Goal: Contribute content: Contribute content

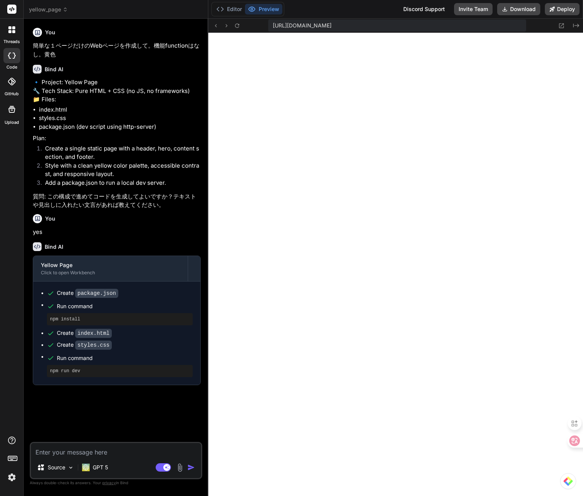
scroll to position [319, 0]
click at [65, 12] on icon at bounding box center [65, 9] width 5 height 5
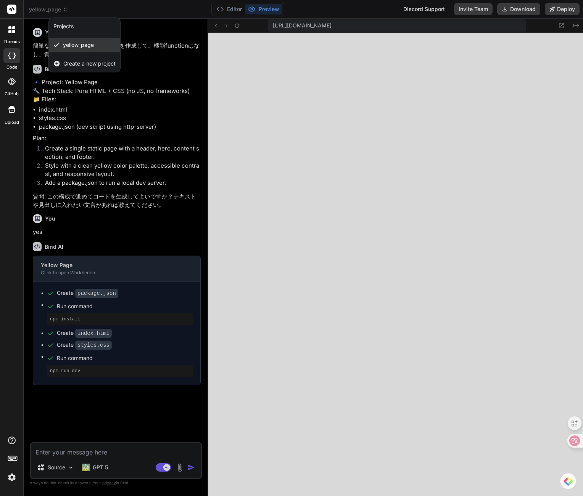
click at [71, 48] on span "yellow_page" at bounding box center [78, 45] width 31 height 8
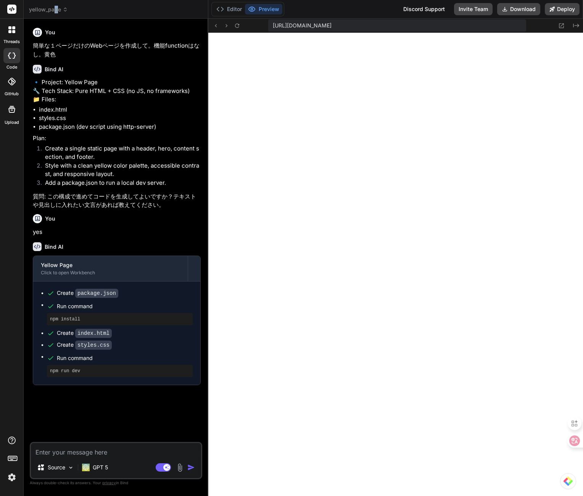
click at [55, 12] on span "yellow_page" at bounding box center [48, 10] width 39 height 8
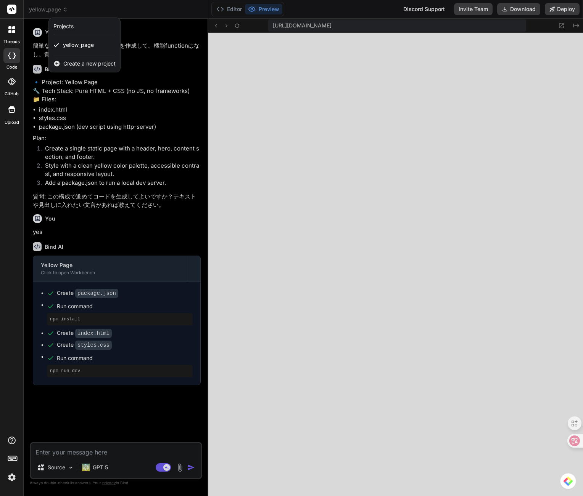
click at [58, 63] on icon at bounding box center [56, 63] width 7 height 7
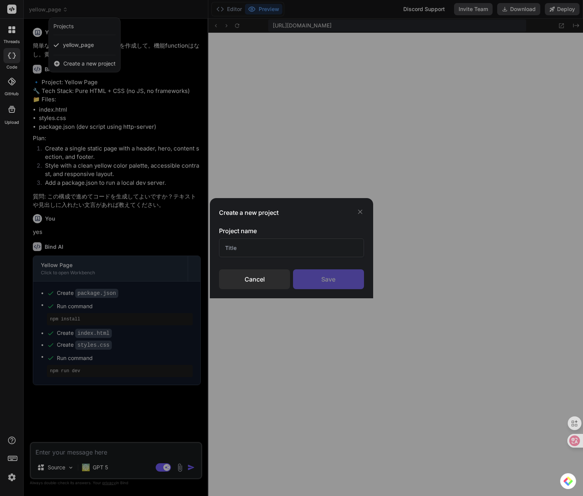
click at [255, 280] on div "Cancel" at bounding box center [254, 280] width 71 height 20
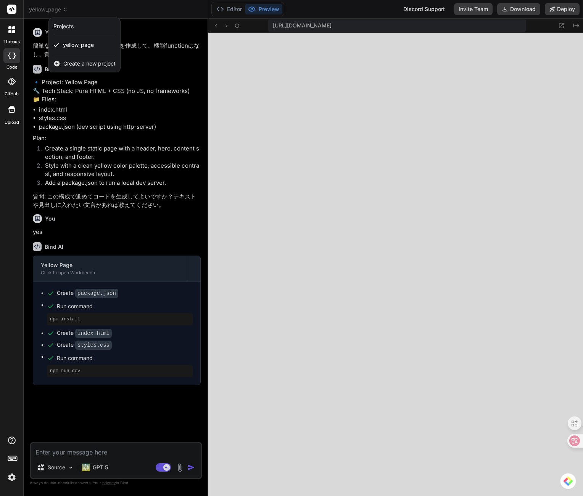
click at [14, 29] on icon at bounding box center [13, 27] width 3 height 3
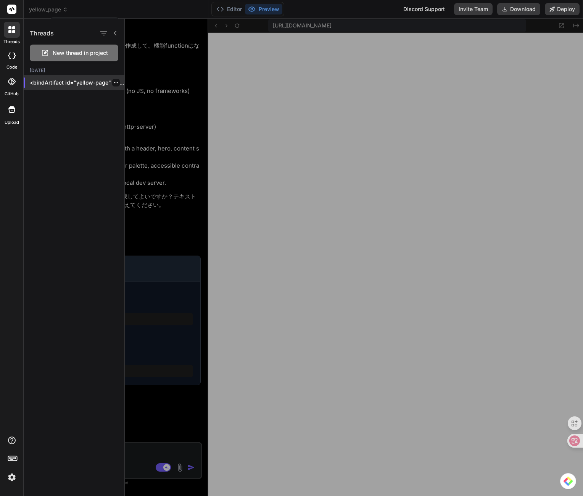
click at [117, 83] on p "<bindArtifact id="yellow-page" title="Ye..." at bounding box center [77, 83] width 95 height 8
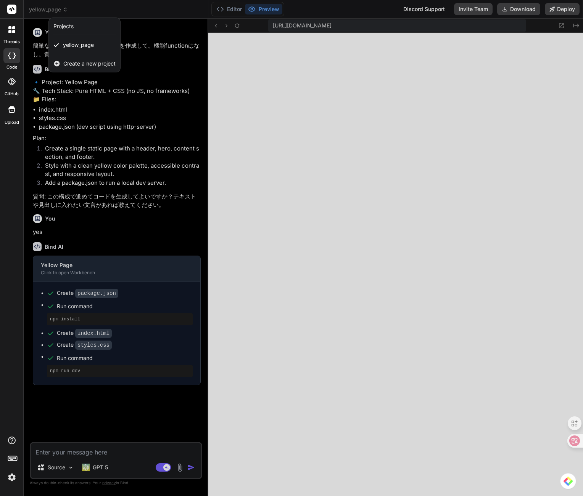
click at [13, 23] on div at bounding box center [12, 30] width 16 height 16
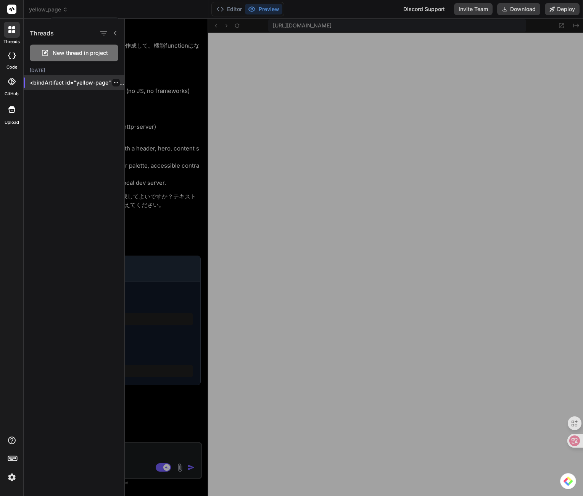
click at [114, 83] on icon "button" at bounding box center [116, 82] width 5 height 5
click at [26, 124] on div "Threads New thread in project Yesterday <bindArtifact id="yellow-page" title="Y…" at bounding box center [74, 258] width 101 height 478
click at [238, 160] on div at bounding box center [354, 258] width 458 height 478
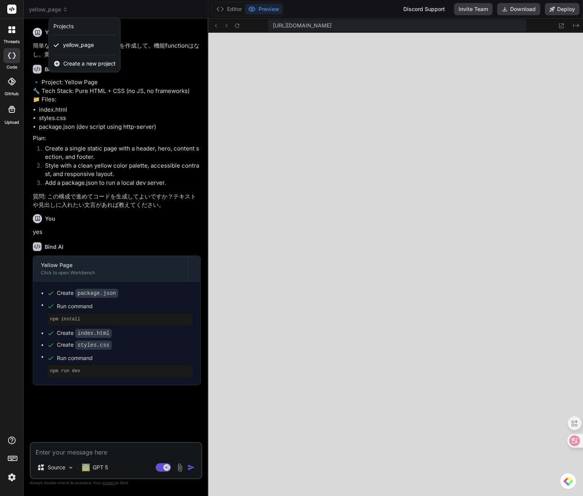
click at [51, 469] on div at bounding box center [291, 248] width 583 height 496
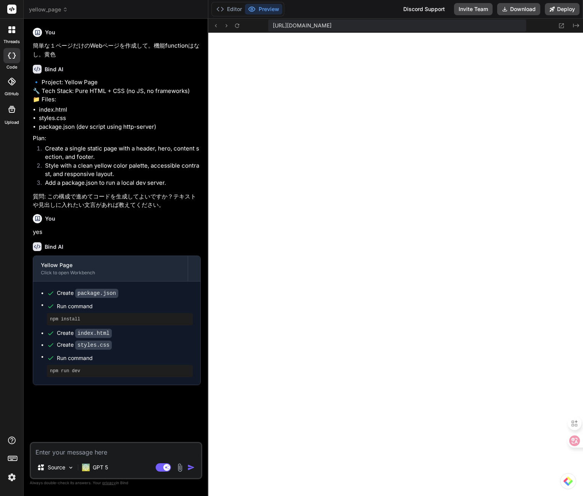
click at [7, 37] on div at bounding box center [12, 30] width 16 height 16
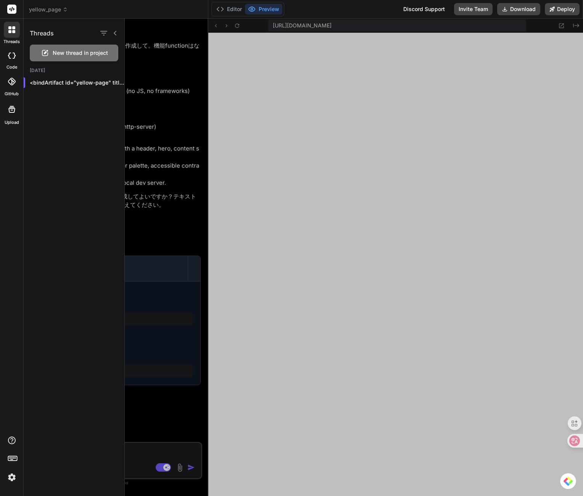
click at [111, 36] on div at bounding box center [108, 33] width 20 height 11
click at [112, 32] on icon at bounding box center [115, 33] width 6 height 6
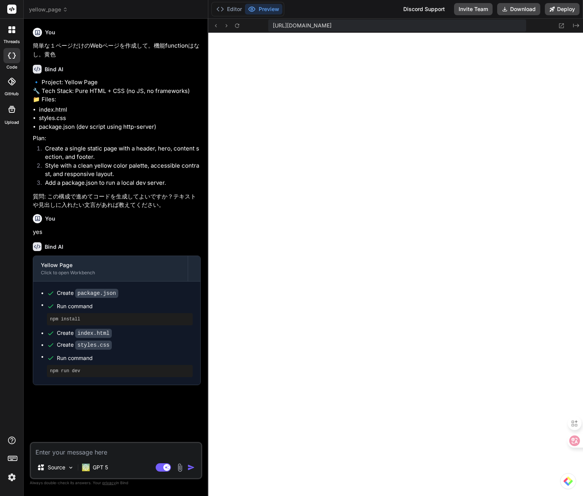
click at [1, 30] on div "threads" at bounding box center [11, 32] width 23 height 26
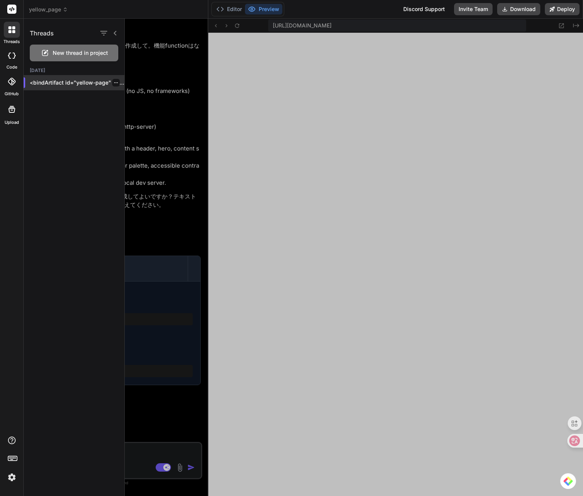
click at [59, 86] on p "<bindArtifact id="yellow-page" title="Ye..." at bounding box center [77, 83] width 95 height 8
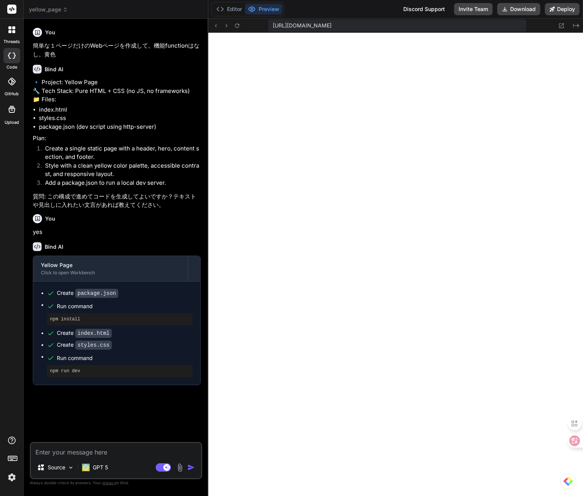
click at [3, 26] on div "threads" at bounding box center [11, 32] width 23 height 26
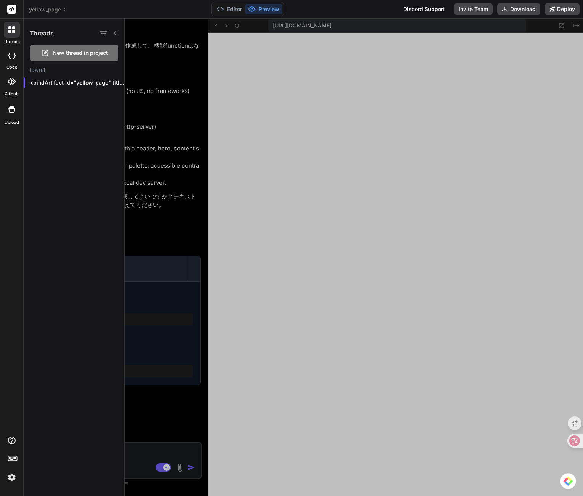
click at [57, 56] on span "New thread in project" at bounding box center [80, 53] width 55 height 8
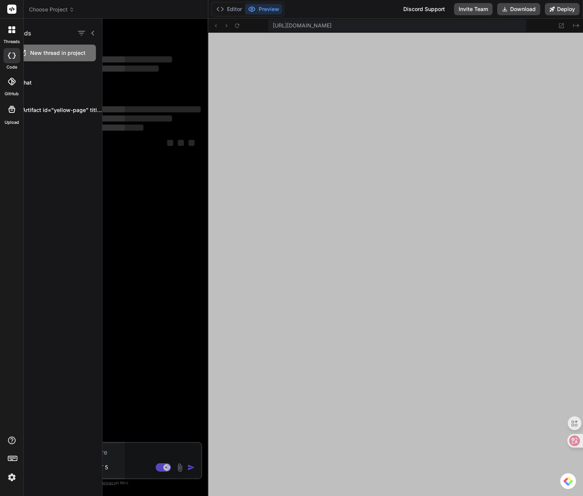
scroll to position [355, 0]
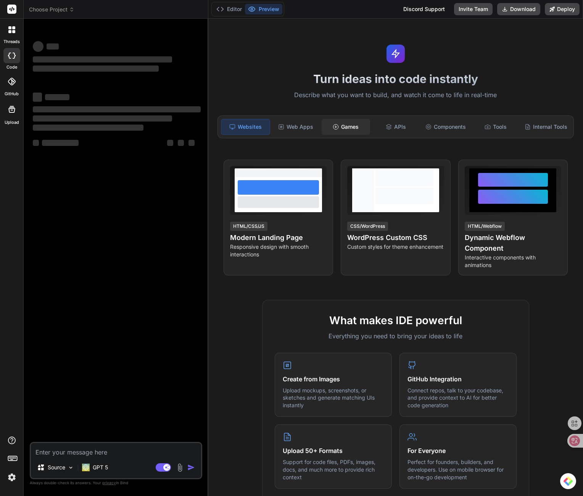
type textarea "x"
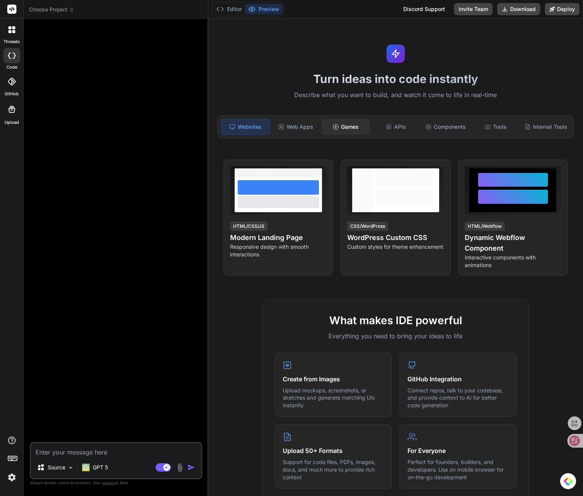
click at [331, 124] on div "Games" at bounding box center [345, 127] width 48 height 16
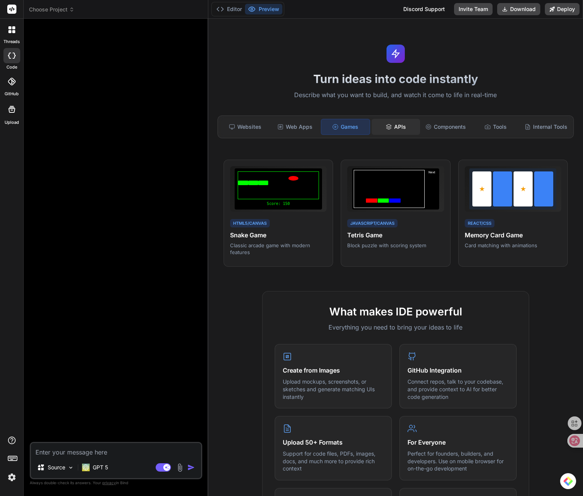
click at [379, 119] on div "APIs" at bounding box center [395, 127] width 48 height 16
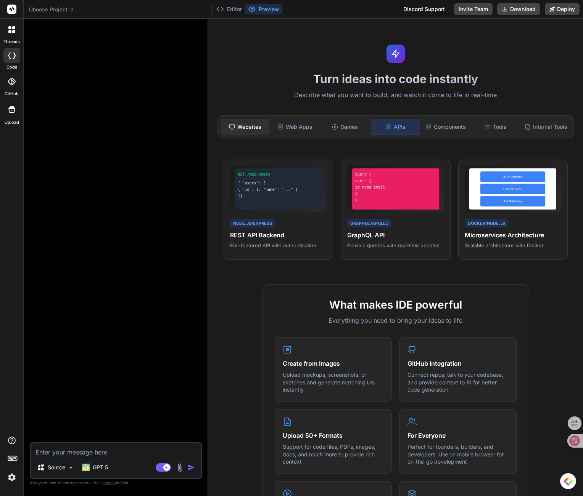
click at [263, 132] on div "Websites" at bounding box center [245, 127] width 48 height 16
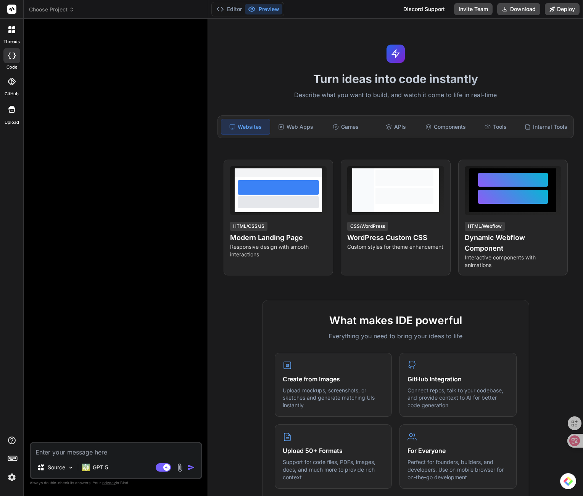
click at [101, 449] on textarea at bounding box center [116, 450] width 170 height 14
type textarea "k"
type textarea "x"
type textarea "く"
type textarea "x"
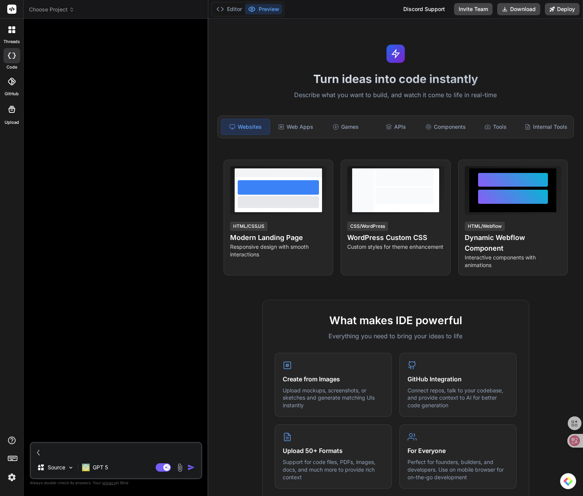
type textarea "くr"
type textarea "x"
type textarea "くり"
type textarea "x"
type textarea "クリk"
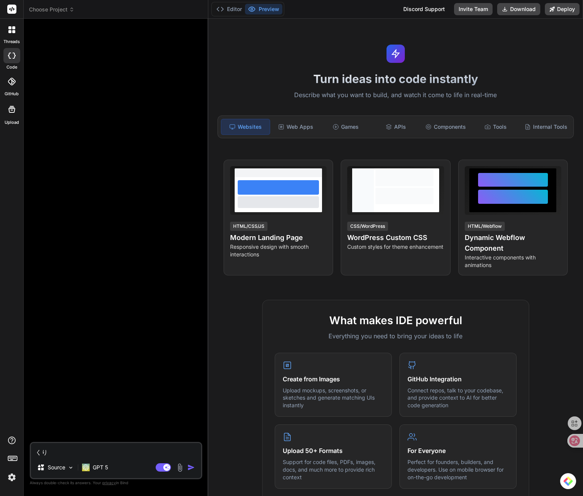
type textarea "x"
type textarea "クリッk"
type textarea "x"
type textarea "クリック"
type textarea "x"
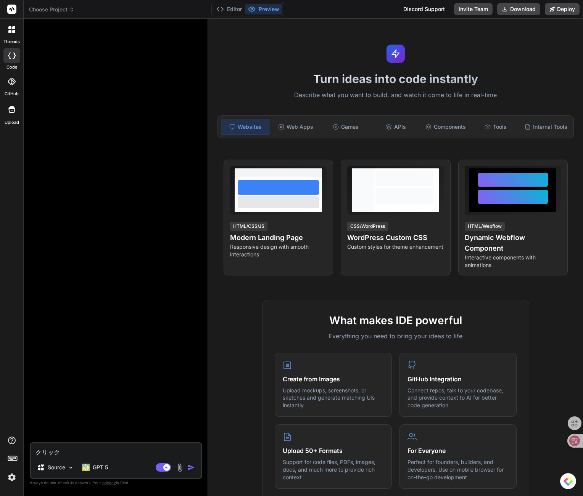
type textarea "クリックd"
type textarea "x"
type textarea "クリックで"
type textarea "x"
type textarea "クリックでお"
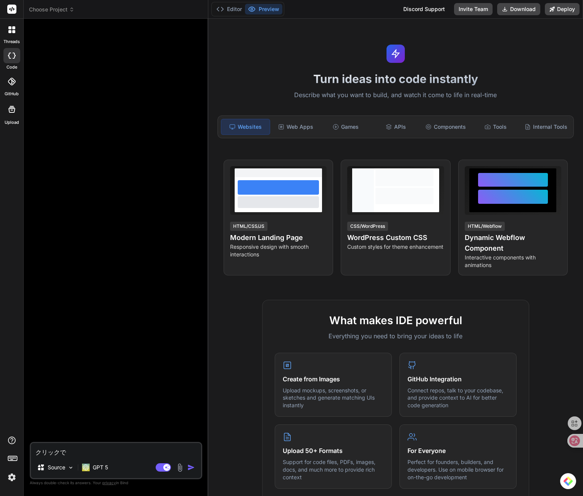
type textarea "x"
type textarea "クリックでおk"
type textarea "x"
type textarea "クリックでおこ"
type textarea "x"
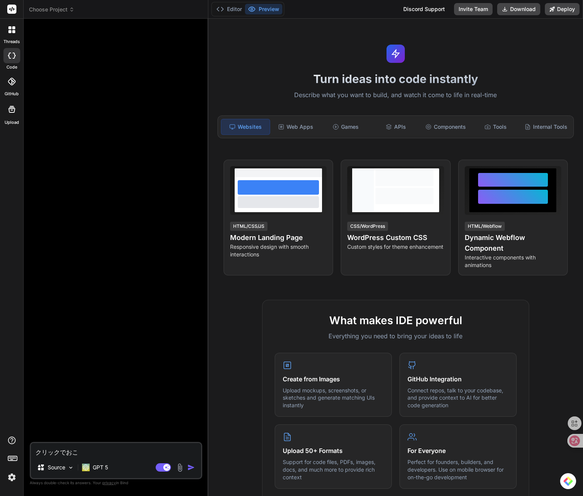
type textarea "クリックでおこn"
type textarea "x"
type textarea "クリックでおこな"
type textarea "x"
type textarea "クリックで行う"
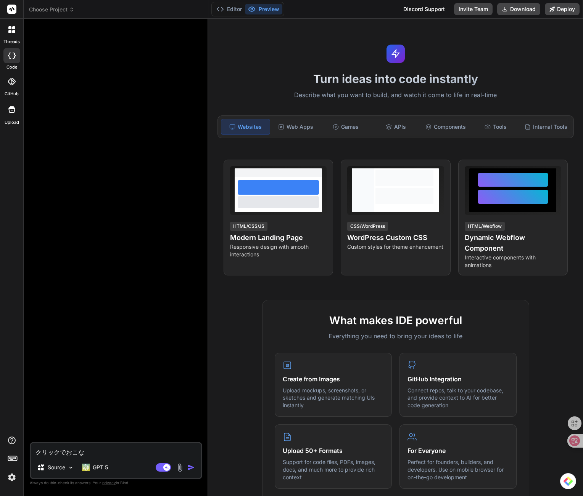
type textarea "x"
type textarea "クリックで行うお"
type textarea "x"
type textarea "クリックで行うおt"
type textarea "x"
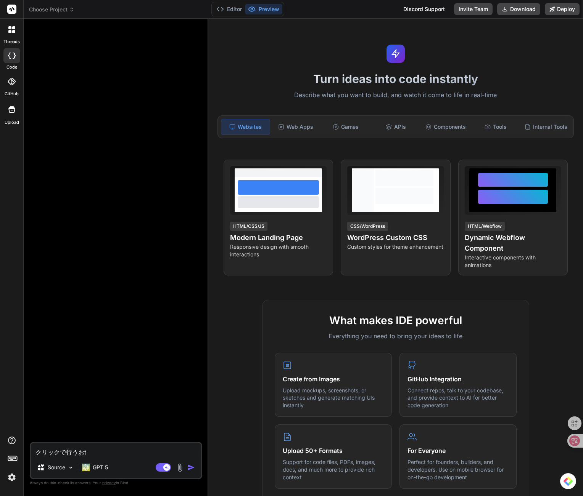
type textarea "クリックで行う音"
type textarea "x"
type textarea "クリックで行う音g"
type textarea "x"
type textarea "クリックで行う音げ"
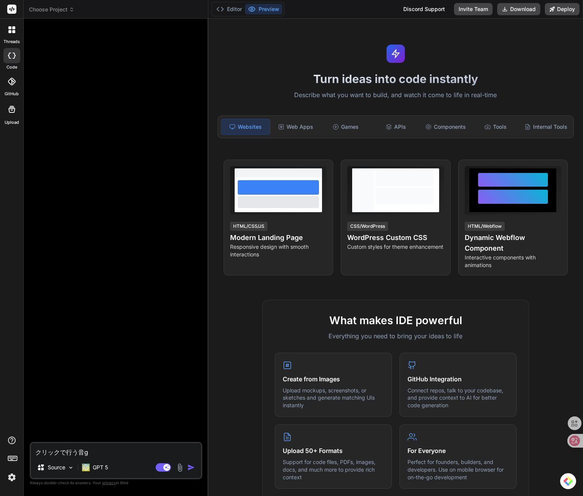
type textarea "x"
type textarea "クリックで行う音ゲー"
type textarea "x"
type textarea "クリックで行う音ゲー。"
type textarea "x"
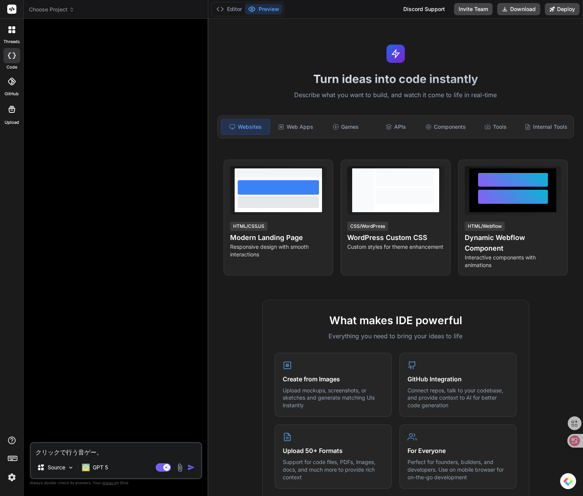
type textarea "クリックで行う音ゲー。お"
type textarea "x"
type textarea "クリックで行う音ゲー。おn"
type textarea "x"
type textarea "クリックで行う音ゲー。おん"
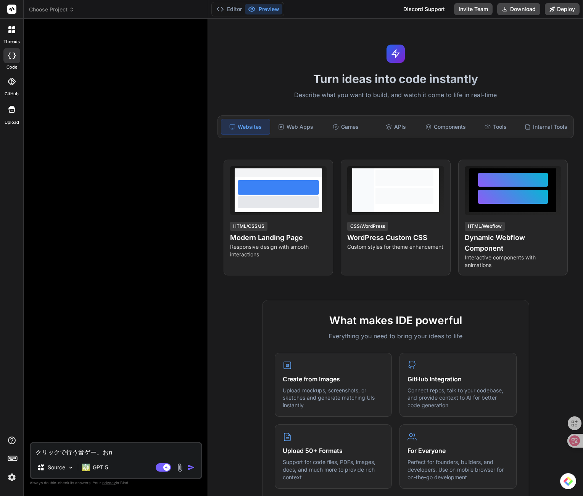
type textarea "x"
type textarea "クリックで行う音ゲー。おんg"
type textarea "x"
type textarea "クリックで行う音ゲー。おんが"
type textarea "x"
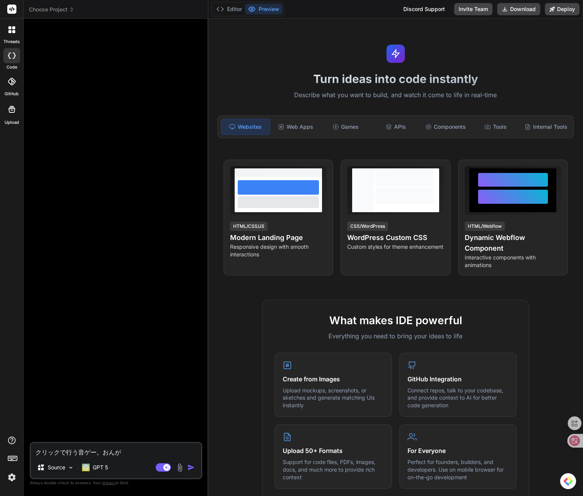
type textarea "クリックで行う音ゲー。おんがk"
type textarea "x"
type textarea "クリックで行う音ゲー。音楽"
type textarea "x"
type textarea "クリックで行う音ゲー。音楽h"
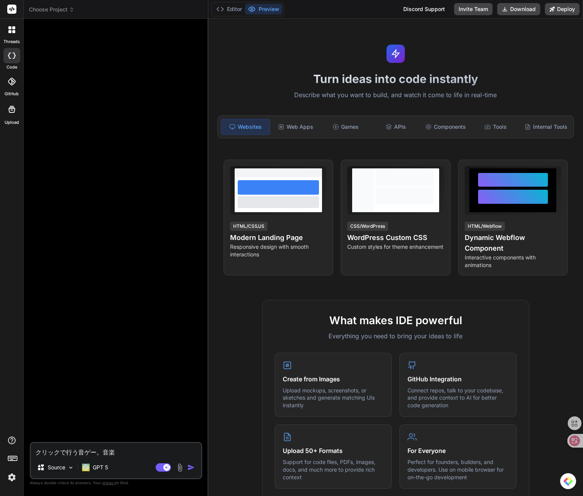
type textarea "x"
type textarea "クリックで行う音ゲー。音楽は"
type textarea "x"
type textarea "クリックで行う音ゲー。音楽は"
click at [71, 470] on div "Source" at bounding box center [55, 467] width 43 height 15
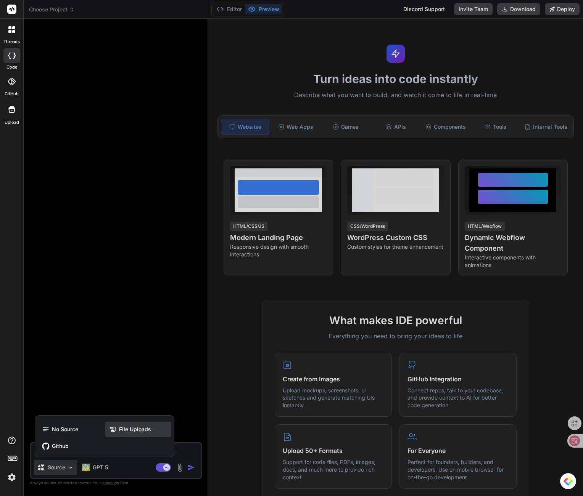
click at [110, 435] on div "File Uploads" at bounding box center [138, 429] width 66 height 15
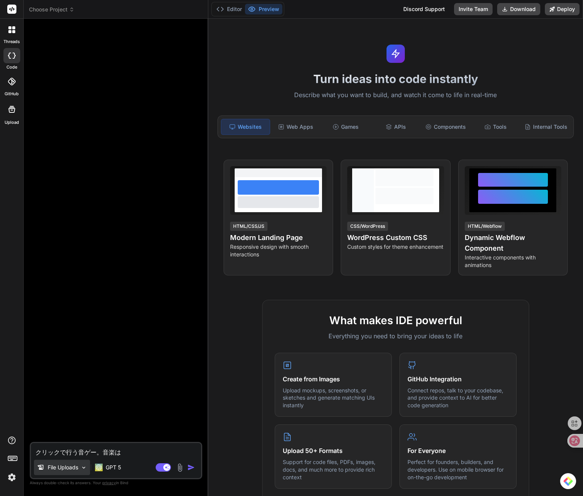
click at [76, 471] on p "File Uploads" at bounding box center [63, 468] width 30 height 8
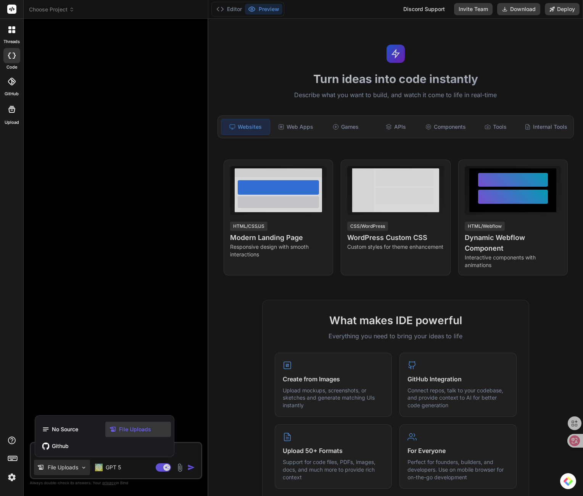
click at [71, 437] on div "No Source File Uploads Github" at bounding box center [104, 438] width 139 height 38
click at [75, 430] on span "No Source" at bounding box center [65, 430] width 26 height 8
type textarea "x"
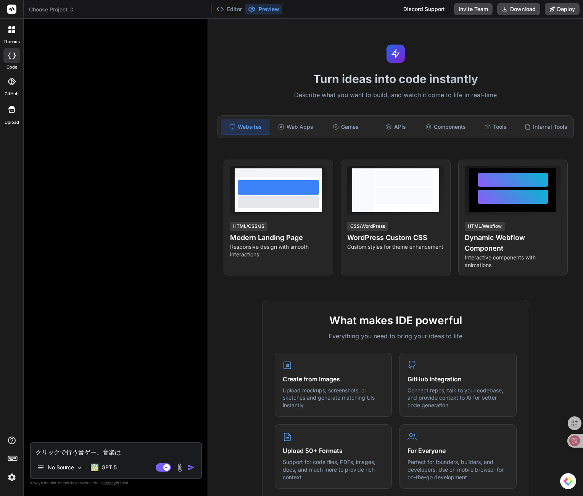
click at [136, 456] on textarea "クリックで行う音ゲー。音楽は" at bounding box center [116, 450] width 170 height 14
type textarea "クリックで行う音ゲー。音楽はj"
type textarea "x"
type textarea "クリックで行う音ゲー。音楽はじ"
type textarea "x"
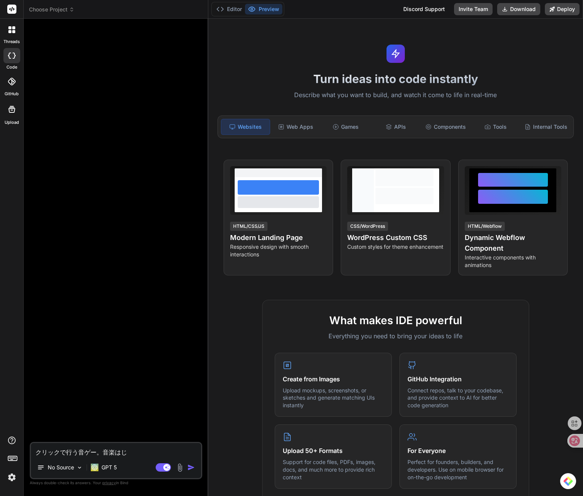
type textarea "クリックで行う音ゲー。音楽はじb"
type textarea "x"
type textarea "クリックで行う音ゲー。音楽はじぶ"
type textarea "x"
type textarea "クリックで行う音ゲー。音楽はじぶn"
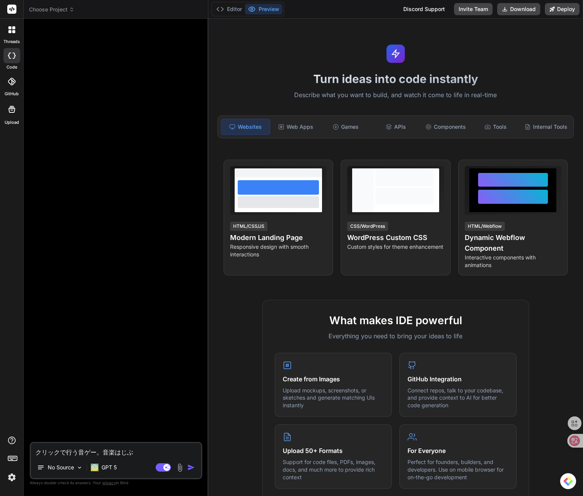
type textarea "x"
type textarea "クリックで行う音ゲー。音楽は自分"
type textarea "x"
type textarea "クリックで行う音ゲー。音楽は自分d"
type textarea "x"
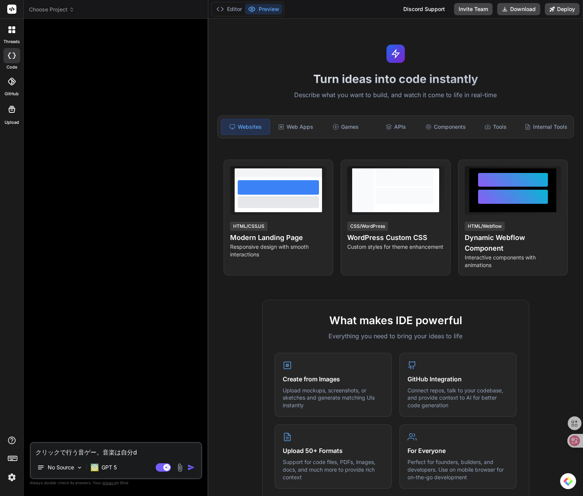
type textarea "クリックで行う音ゲー。音楽は自分で"
type textarea "x"
type textarea "クリックで行う音ゲー。音楽は自分であ"
type textarea "x"
type textarea "クリックで行う音ゲー。音楽は自分であp"
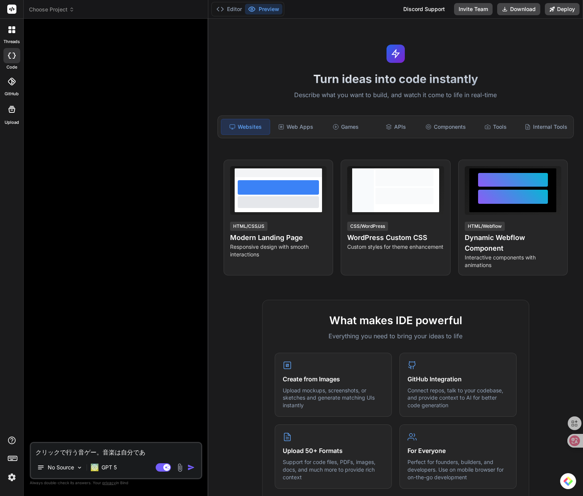
type textarea "x"
type textarea "クリックで行う音ゲー。音楽は自分であっp"
type textarea "x"
type textarea "クリックで行う音ゲー。音楽は自分でアップ"
type textarea "x"
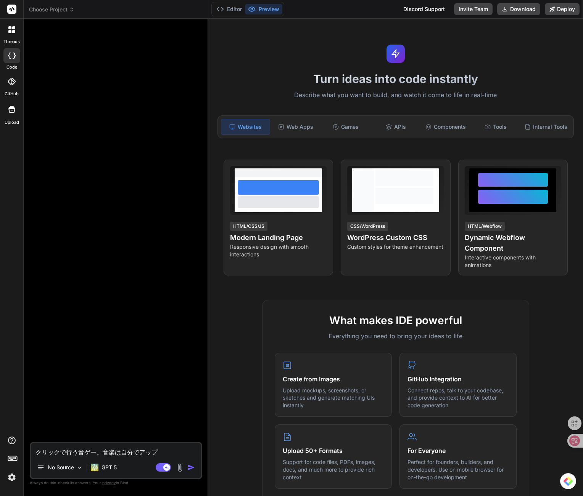
type textarea "クリックで行う音ゲー。音楽は自分でアップr"
type textarea "x"
type textarea "クリックで行う音ゲー。音楽は自分でアップロ"
type textarea "x"
type textarea "クリックで行う音ゲー。音楽は自分でアップロー"
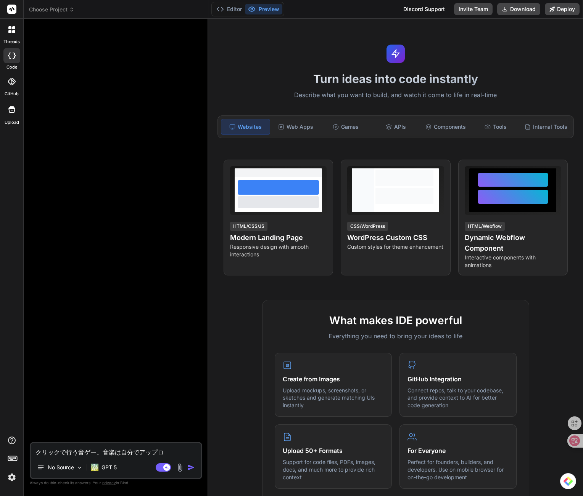
type textarea "x"
type textarea "クリックで行う音ゲー。音楽は自分でアップローd"
type textarea "x"
type textarea "クリックで行う音ゲー。音楽は自分でアップロード"
type textarea "x"
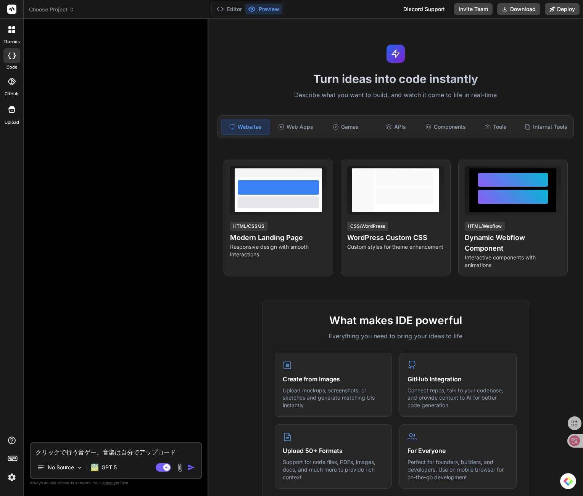
type textarea "クリックで行う音ゲー。音楽は自分でアップロードs"
type textarea "x"
type textarea "クリックで行う音ゲー。音楽は自分でアップロードす"
type textarea "x"
type textarea "クリックで行う音ゲー。音楽は自分でアップロードすr"
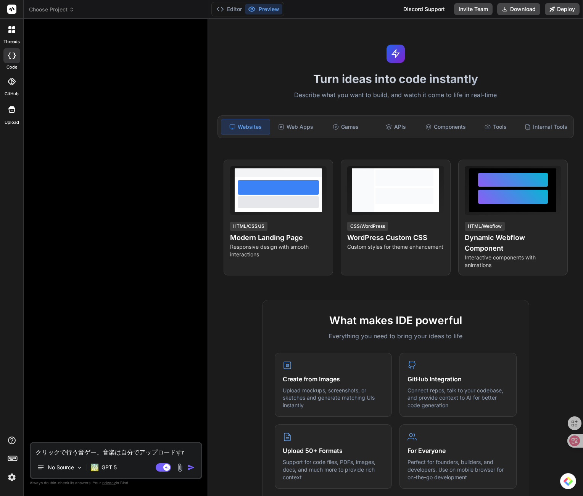
type textarea "x"
type textarea "クリックで行う音ゲー。音楽は自分でアップロードする"
type textarea "x"
type textarea "クリックで行う音ゲー。音楽は自分でアップロードするt"
type textarea "x"
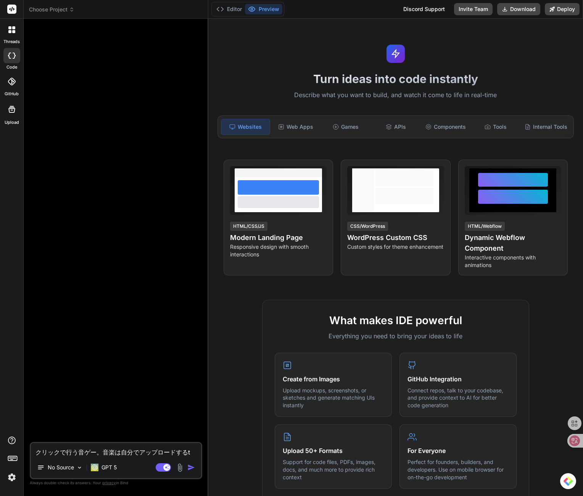
type textarea "クリックで行う音ゲー。音楽は自分でアップロードすると"
type textarea "x"
type textarea "クリックで行う音ゲー。音楽は自分でアップロードするとj"
type textarea "x"
type textarea "クリックで行う音ゲー。音楽は自分でアップロードするとじ"
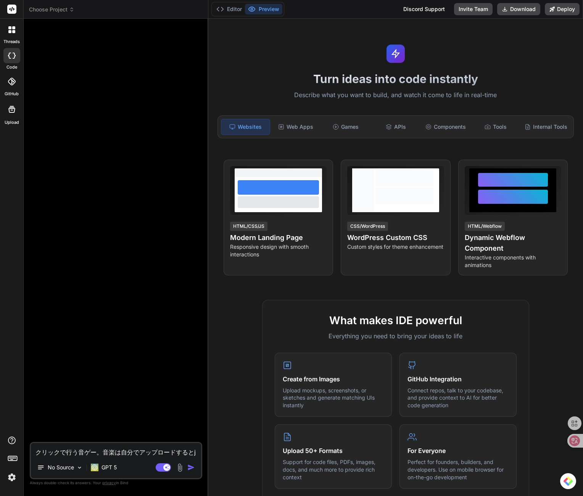
type textarea "x"
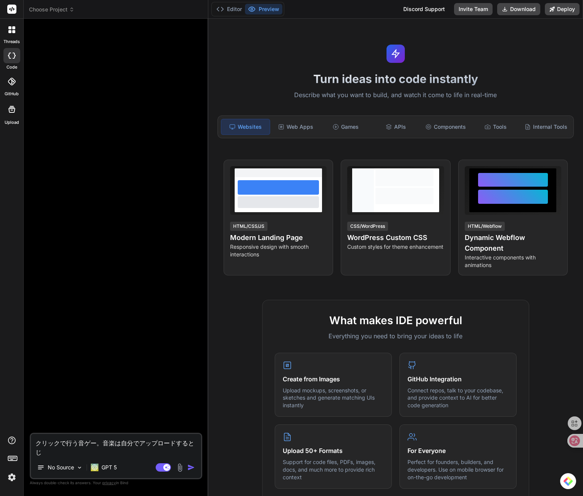
type textarea "クリックで行う音ゲー。音楽は自分でアップロードするとじd"
type textarea "x"
type textarea "クリックで行う音ゲー。音楽は自分でアップロードするとじど"
type textarea "x"
type textarea "クリックで行う音ゲー。音楽は自分でアップロードすると自動"
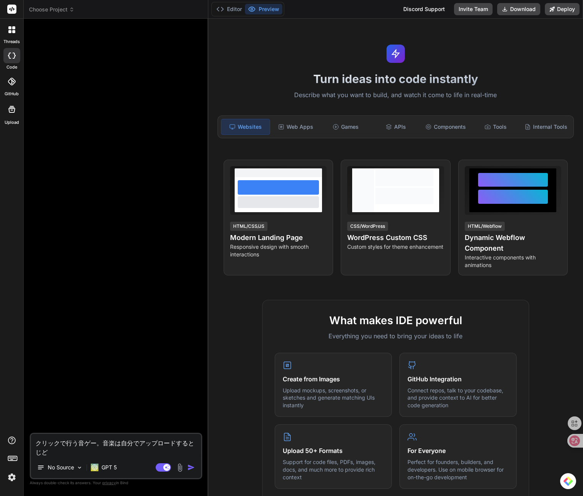
type textarea "x"
type textarea "クリックで行う音ゲー。音楽は自分でアップロードすると自動t"
type textarea "x"
type textarea "クリックで行う音ゲー。音楽は自分でアップロードすると自動て"
type textarea "x"
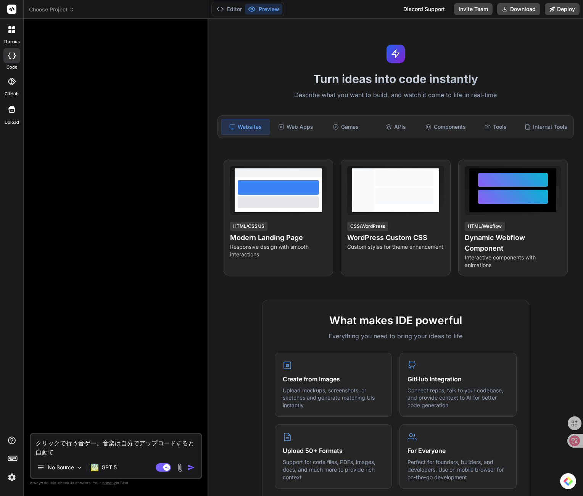
type textarea "クリックで行う音ゲー。音楽は自分でアップロードすると自動てk"
type textarea "x"
type textarea "クリックで行う音ゲー。音楽は自分でアップロードすると自動的"
type textarea "x"
type textarea "クリックで行う音ゲー。音楽は自分でアップロードすると自動的n"
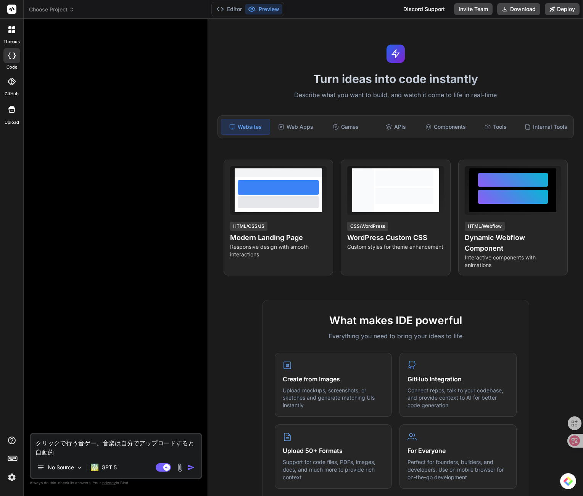
type textarea "x"
type textarea "クリックで行う音ゲー。音楽は自分でアップロードすると自動的に"
type textarea "x"
type textarea "クリックmで行う音ゲー。音楽は自分でアップロードすると自動的に"
type textarea "x"
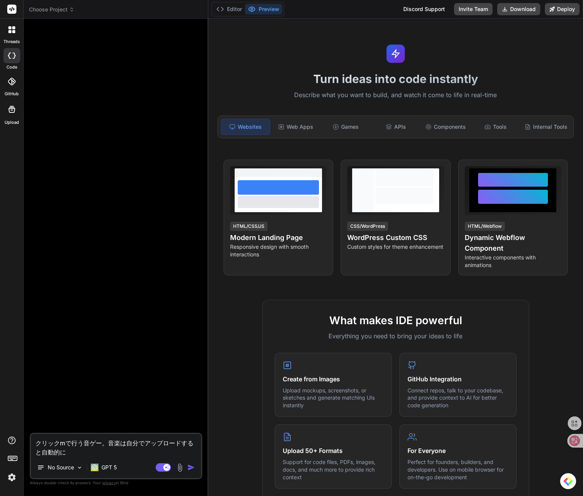
type textarea "クリックまで行う音ゲー。音楽は自分でアップロードすると自動的に"
type textarea "x"
type textarea "クリックまtで行う音ゲー。音楽は自分でアップロードすると自動的に"
type textarea "x"
type textarea "クリックまたで行う音ゲー。音楽は自分でアップロードすると自動的に"
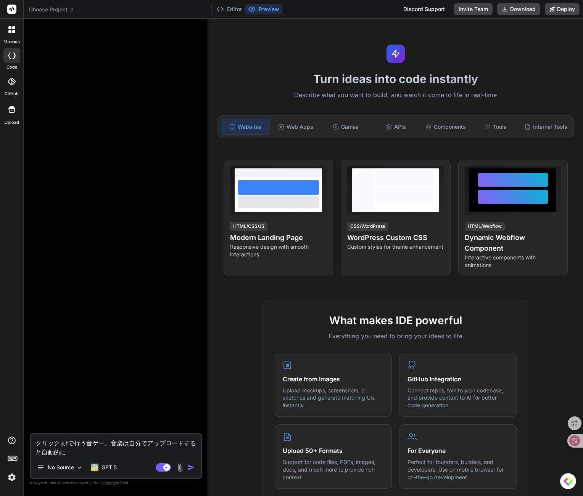
type textarea "x"
type textarea "クリックまたhで行う音ゲー。音楽は自分でアップロードすると自動的に"
type textarea "x"
type textarea "クリックまたはで行う音ゲー。音楽は自分でアップロードすると自動的に"
type textarea "x"
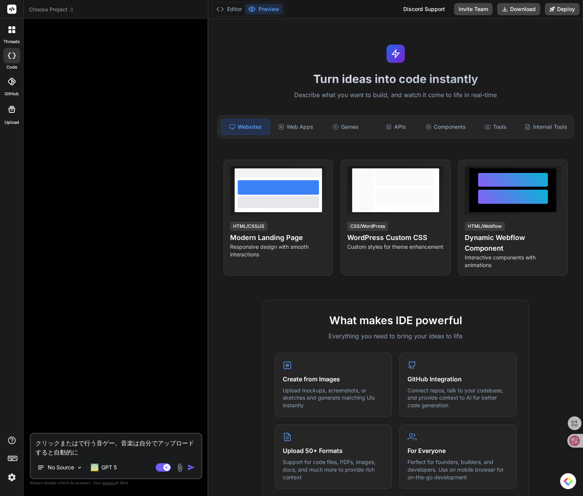
type textarea "クリックまたはtで行う音ゲー。音楽は自分でアップロードすると自動的に"
type textarea "x"
type textarea "クリックまたはたで行う音ゲー。音楽は自分でアップロードすると自動的に"
type textarea "x"
type textarea "クリックまたはたpで行う音ゲー。音楽は自分でアップロードすると自動的に"
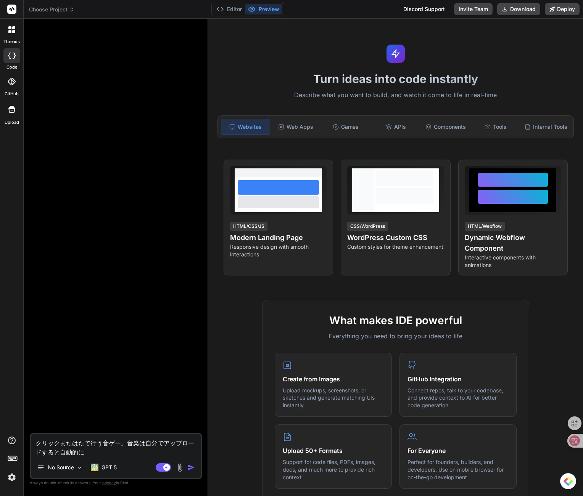
type textarea "x"
type textarea "クリックまたはタッpで行う音ゲー。音楽は自分でアップロードすると自動的に"
type textarea "x"
type textarea "クリックまたはタップで行う音ゲー。音楽は自分でアップロードすると自動的に"
type textarea "x"
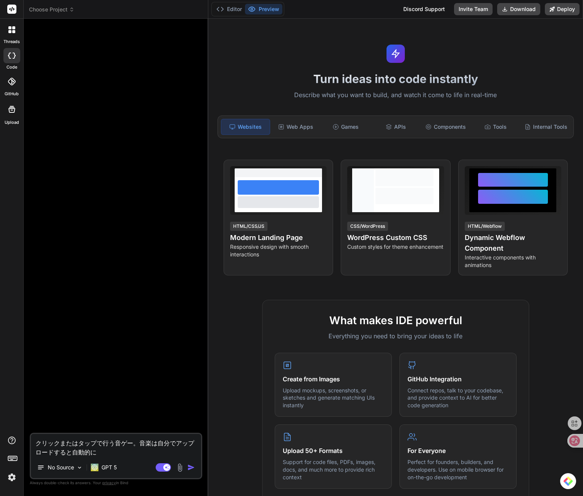
type textarea "クリックまたはタップで行う音ゲー。音楽は自分でアップロードすると自動的にs"
type textarea "x"
type textarea "クリックまたはタップで行う音ゲー。音楽は自分でアップロードすると自動的にす"
type textarea "x"
type textarea "クリックまたはタップで行う音ゲー。音楽は自分でアップロードすると自動的にすk"
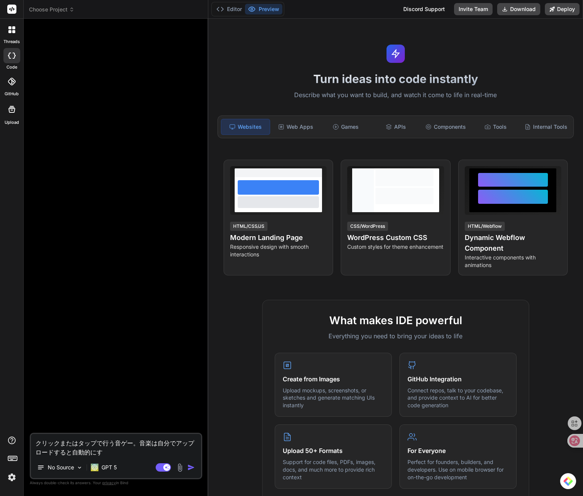
type textarea "x"
type textarea "クリックまたはタップで行う音ゲー。音楽は自分でアップロードすると自動的にすこ"
type textarea "x"
type textarea "クリックまたはタップで行う音ゲー。音楽は自分でアップロードすると自動的にスコア"
type textarea "x"
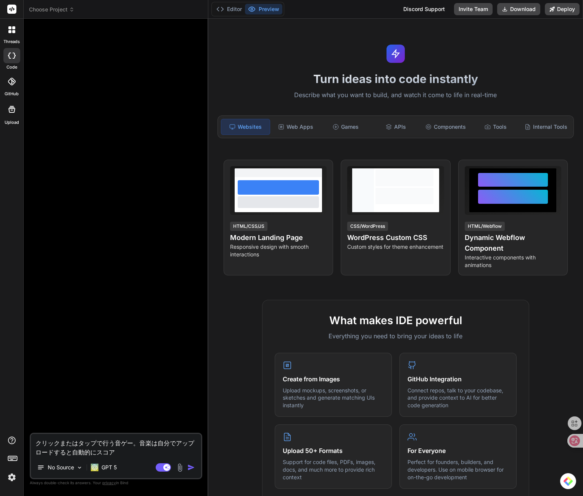
type textarea "クリックまたはタップで行う音ゲー。音楽は自分でアップロードすると自動的にスコアー"
type textarea "x"
type textarea "クリックまたはタップで行う音ゲー。音楽は自分でアップロードすると自動的にスコアーg"
type textarea "x"
type textarea "クリックまたはタップで行う音ゲー。音楽は自分でアップロードすると自動的にスコアーが"
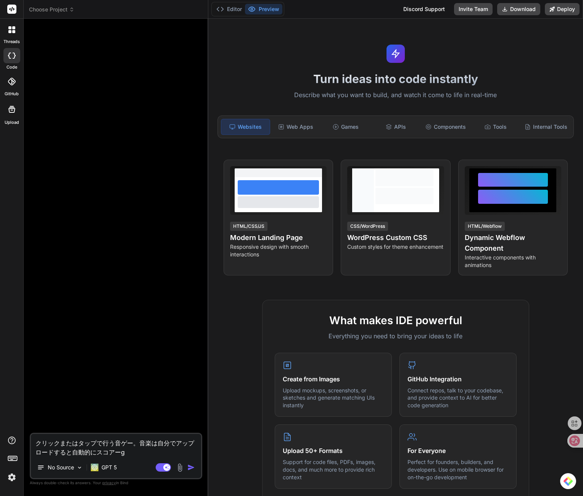
type textarea "x"
type textarea "クリックまたはタップで行う音ゲー。音楽は自分でアップロードすると自動的にスコアーがh"
type textarea "x"
type textarea "クリックまたはタップで行う音ゲー。音楽は自分でアップロードすると自動的にスコアーがhy"
type textarea "x"
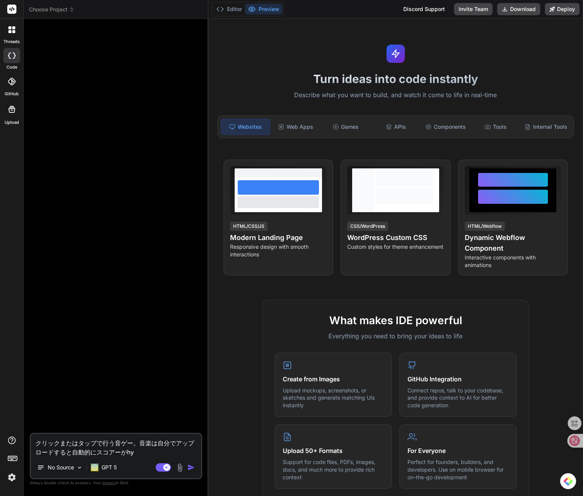
type textarea "クリックまたはタップで行う音ゲー。音楽は自分でアップロードすると自動的にスコアーがひょ"
type textarea "x"
type textarea "クリックまたはタップで行う音ゲー。音楽は自分でアップロードすると自動的にスコアーが表"
type textarea "x"
type textarea "クリックまたはタップで行う音ゲー。音楽は自分でアップロードすると自動的にスコアーが表j"
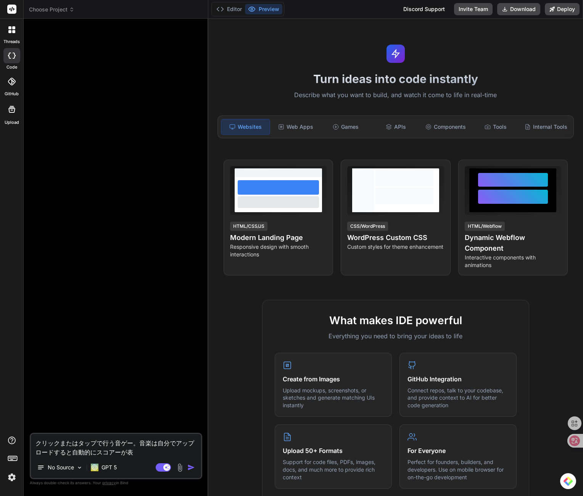
type textarea "x"
type textarea "クリックまたはタップで行う音ゲー。音楽は自分でアップロードすると自動的にスコアーが表示"
type textarea "x"
type textarea "クリックまたはタップで行う音ゲー。音楽は自分でアップロードすると自動的にスコアーが表示s"
type textarea "x"
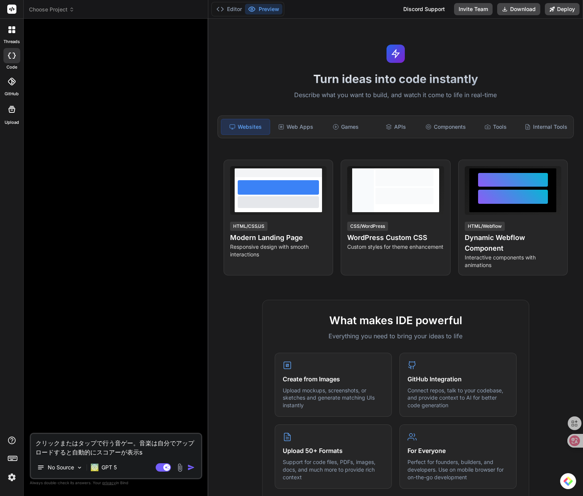
type textarea "クリックまたはタップで行う音ゲー。音楽は自分でアップロードすると自動的にスコアーが表示さ"
type textarea "x"
type textarea "クリックまたはタップで行う音ゲー。音楽は自分でアップロードすると自動的にスコアーが表示さr"
type textarea "x"
type textarea "クリックまたはタップで行う音ゲー。音楽は自分でアップロードすると自動的にスコアーが表示され"
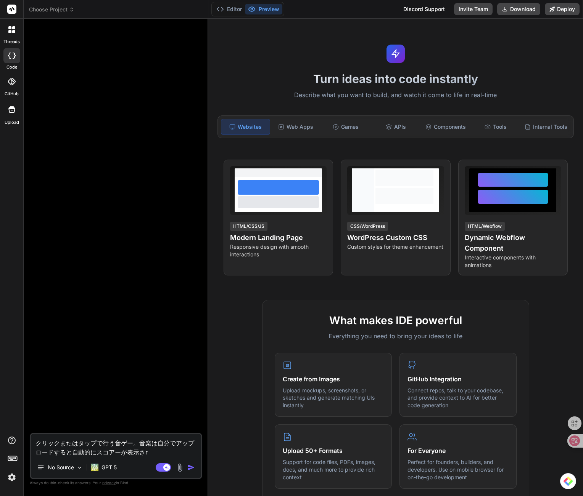
type textarea "x"
type textarea "クリックまたはタップで行う音ゲー。音楽は自分でアップロードすると自動的にスコアーが表示されr"
type textarea "x"
type textarea "クリックまたはタップで行う音ゲー。音楽は自分でアップロードすると自動的にスコアーが表示される"
type textarea "x"
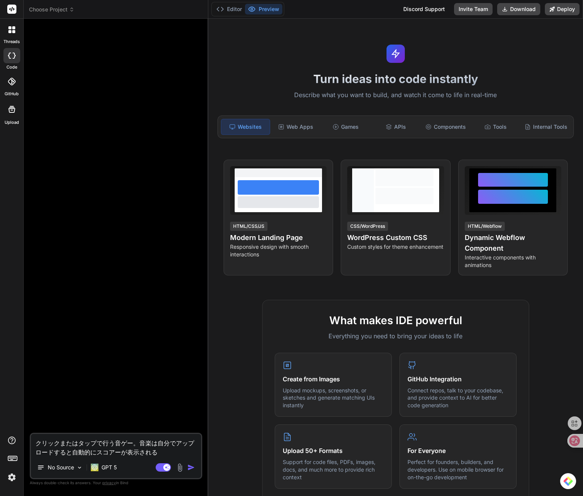
type textarea "クリックまたはタップで行う音ゲー。音楽は自分でアップロードすると自動的にスコアーが表示される。"
type textarea "x"
type textarea "クリックまたはタップで行う音ゲー。音楽は自分でアップロードすると自動的にスコアーが表示される。"
click at [177, 470] on img at bounding box center [179, 468] width 9 height 9
type textarea "x"
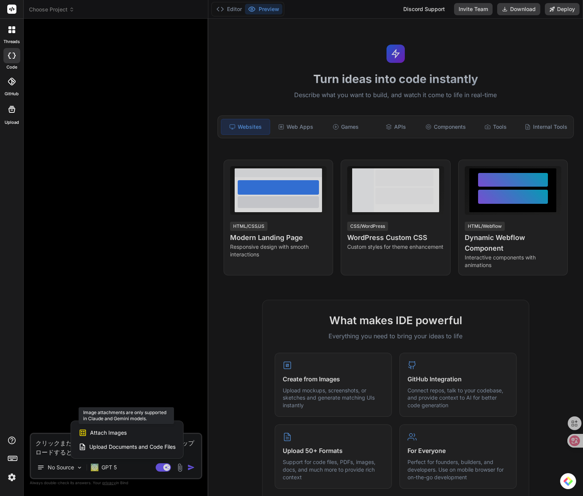
click at [106, 436] on span "Attach Images" at bounding box center [108, 433] width 37 height 8
click at [115, 432] on span "Attach Images" at bounding box center [108, 433] width 37 height 8
